Goal: Transaction & Acquisition: Obtain resource

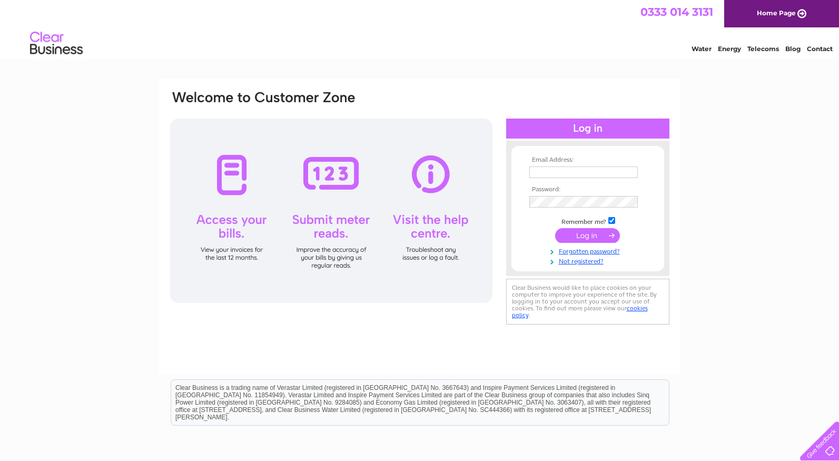
type input "[EMAIL_ADDRESS][DOMAIN_NAME]"
click at [579, 235] on input "submit" at bounding box center [587, 235] width 65 height 15
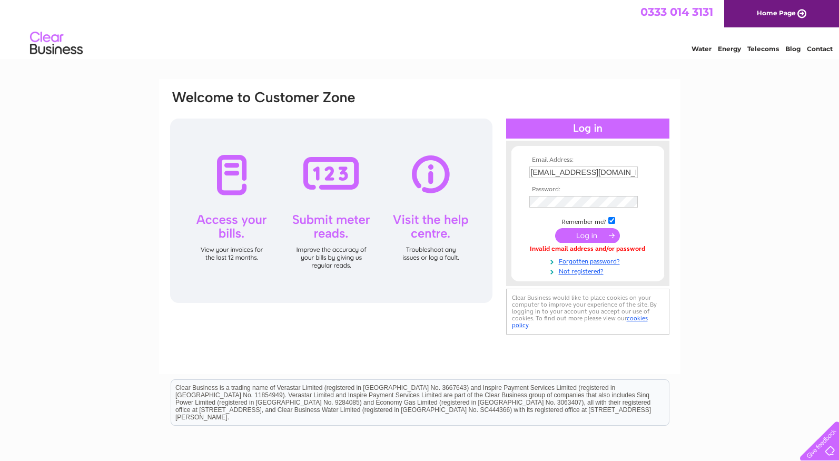
click at [586, 237] on input "submit" at bounding box center [587, 235] width 65 height 15
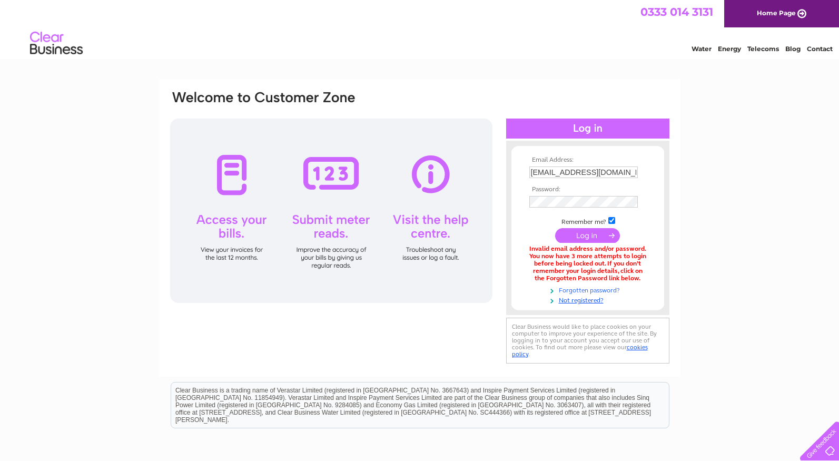
click at [602, 290] on link "Forgotten password?" at bounding box center [589, 289] width 120 height 10
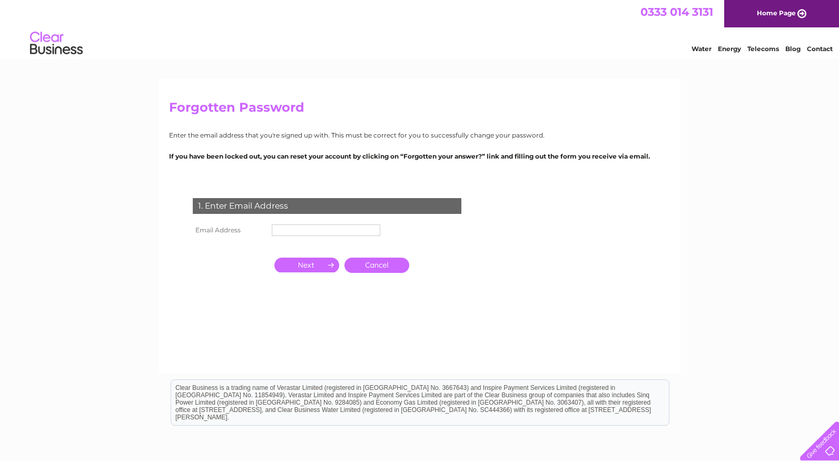
click at [275, 229] on input "text" at bounding box center [326, 230] width 109 height 12
type input "[EMAIL_ADDRESS][DOMAIN_NAME]"
click at [316, 264] on input "button" at bounding box center [306, 265] width 65 height 15
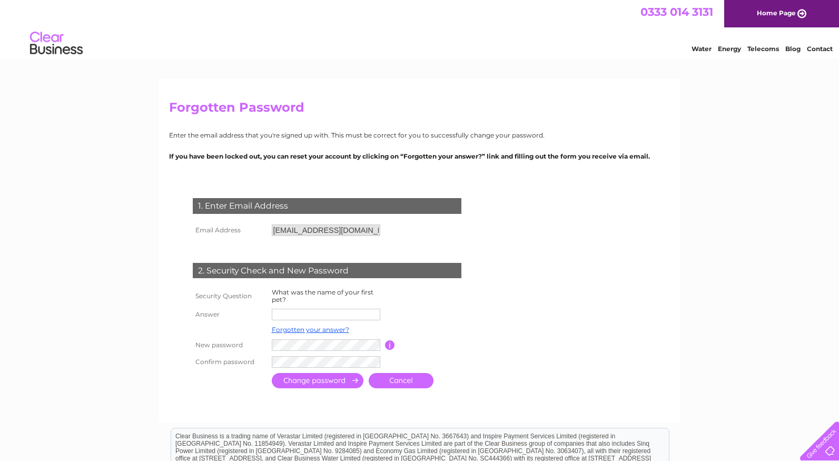
click at [277, 314] on input "text" at bounding box center [326, 315] width 109 height 12
type input "Kinoo"
click at [508, 345] on form "1. Enter Email Address Email Address enquiries@grosmonthouse.co.uk Cancel Answer" at bounding box center [420, 295] width 502 height 236
click at [391, 345] on input "button" at bounding box center [390, 344] width 10 height 9
click at [339, 380] on input "submit" at bounding box center [318, 380] width 92 height 15
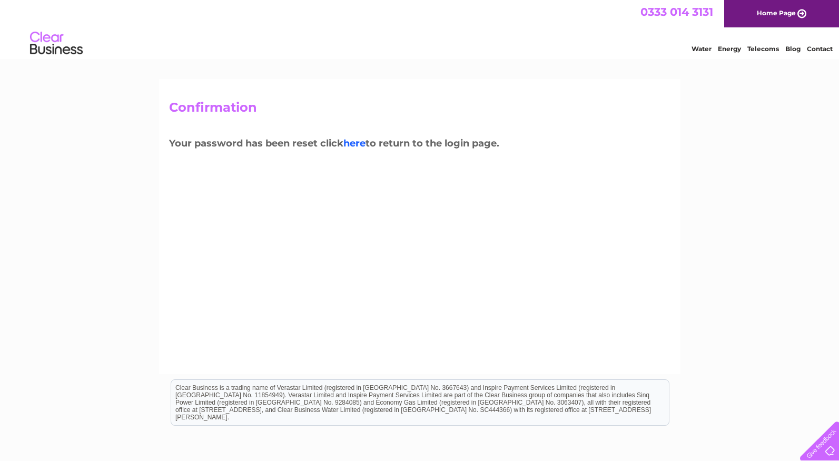
click at [359, 143] on link "here" at bounding box center [354, 144] width 22 height 12
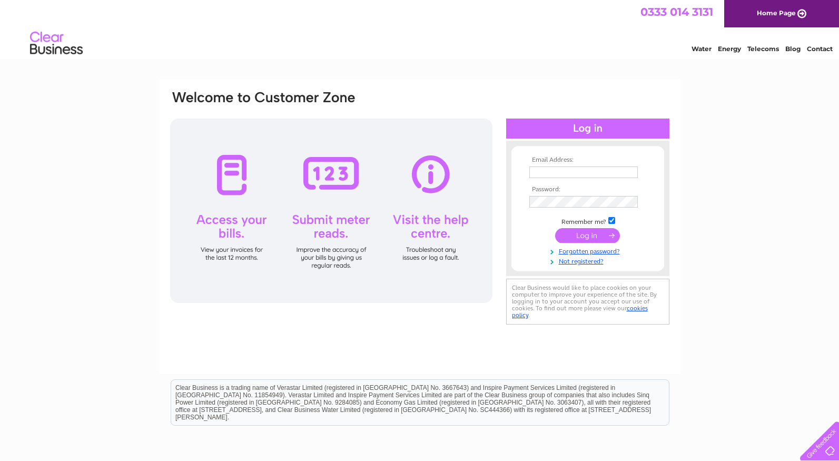
type input "[EMAIL_ADDRESS][DOMAIN_NAME]"
click at [525, 198] on form "Email Address: enquiries@grosmonthouse.co.uk Password: Forgotten password?" at bounding box center [588, 211] width 153 height 110
click at [578, 237] on input "submit" at bounding box center [587, 235] width 65 height 15
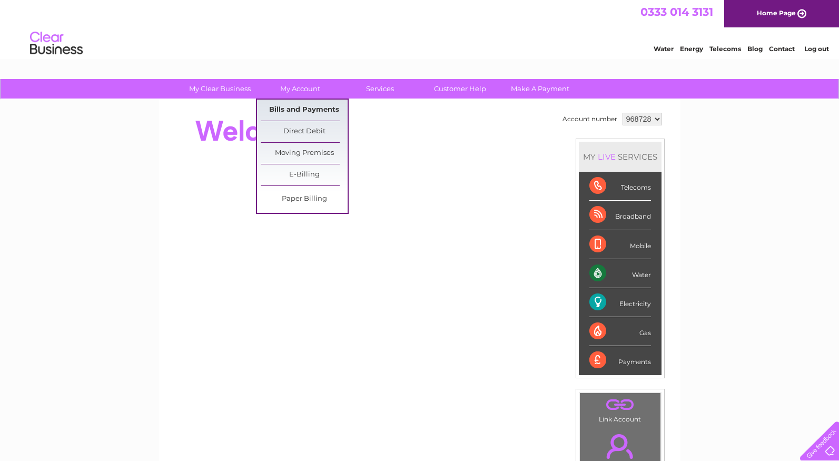
click at [298, 107] on link "Bills and Payments" at bounding box center [304, 110] width 87 height 21
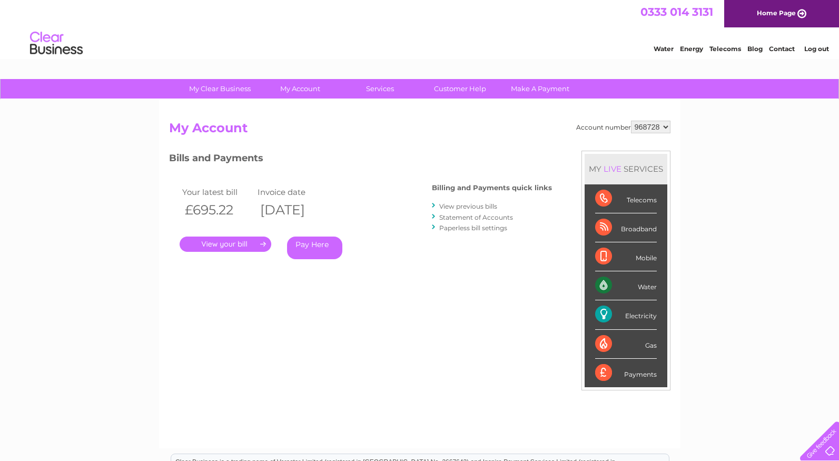
click at [248, 241] on link "." at bounding box center [226, 244] width 92 height 15
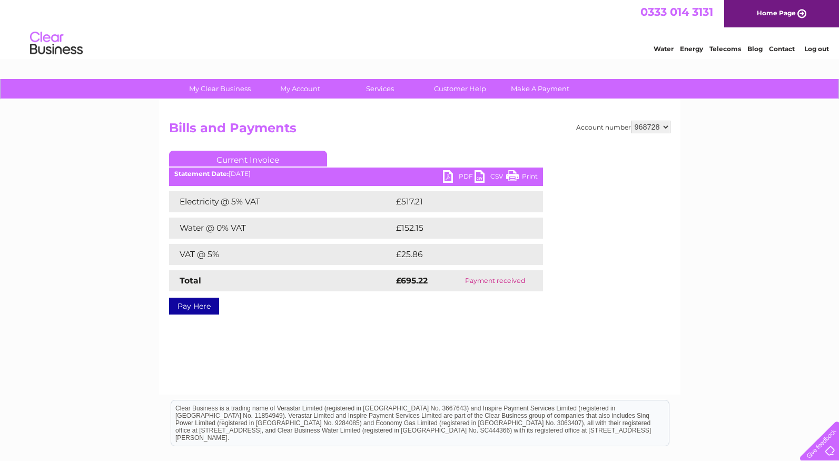
scroll to position [5, 0]
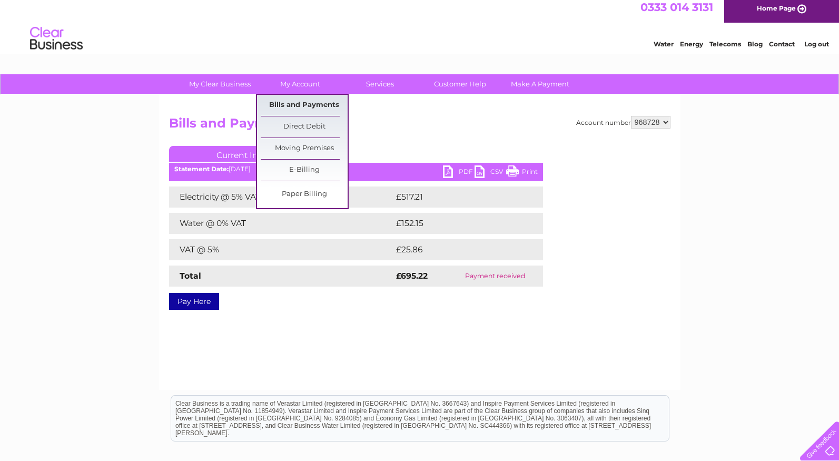
click at [323, 105] on link "Bills and Payments" at bounding box center [304, 105] width 87 height 21
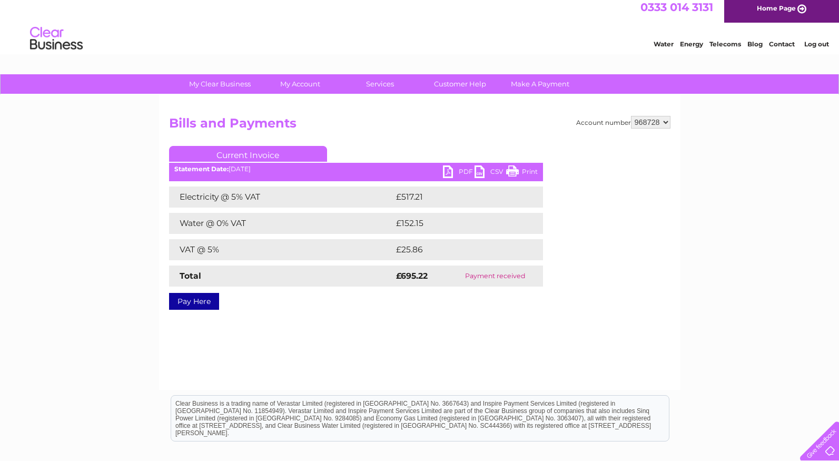
click at [459, 170] on link "PDF" at bounding box center [459, 172] width 32 height 15
click at [449, 170] on link "PDF" at bounding box center [459, 172] width 32 height 15
